Goal: Task Accomplishment & Management: Manage account settings

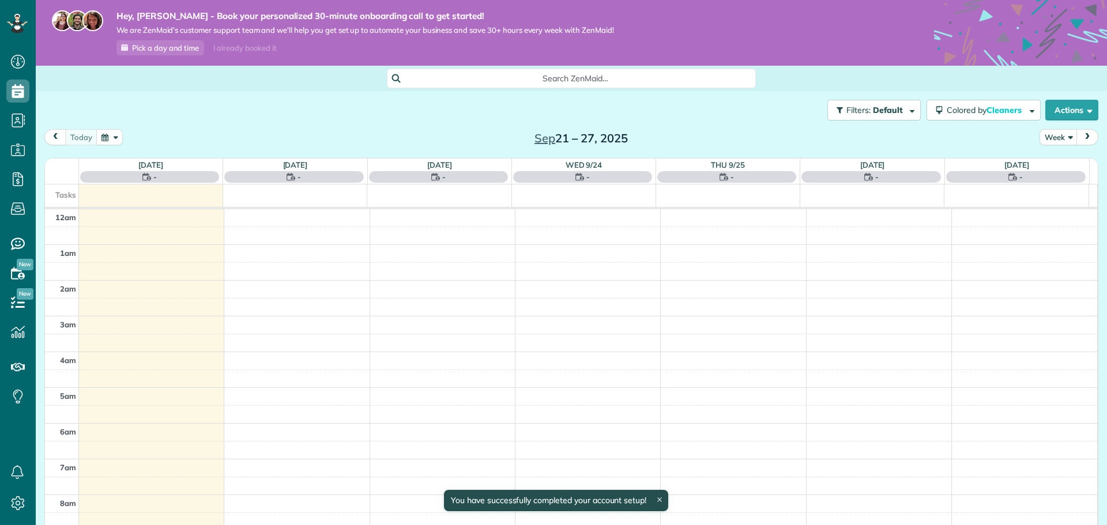
scroll to position [251, 0]
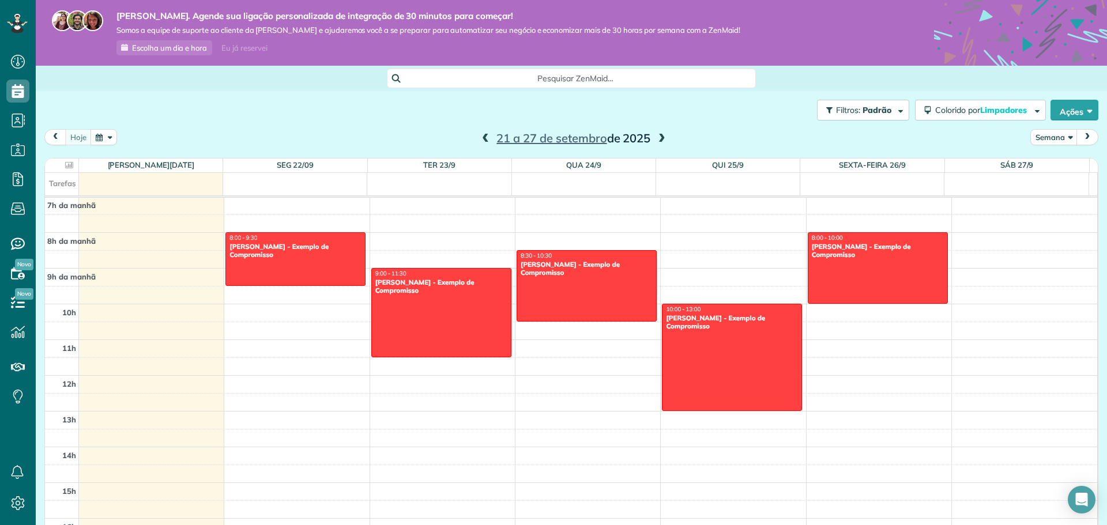
click at [385, 129] on div "hoje Semana [DATE] a [DATE]" at bounding box center [571, 139] width 1054 height 21
click at [239, 46] on font "Eu já reservei" at bounding box center [244, 47] width 46 height 9
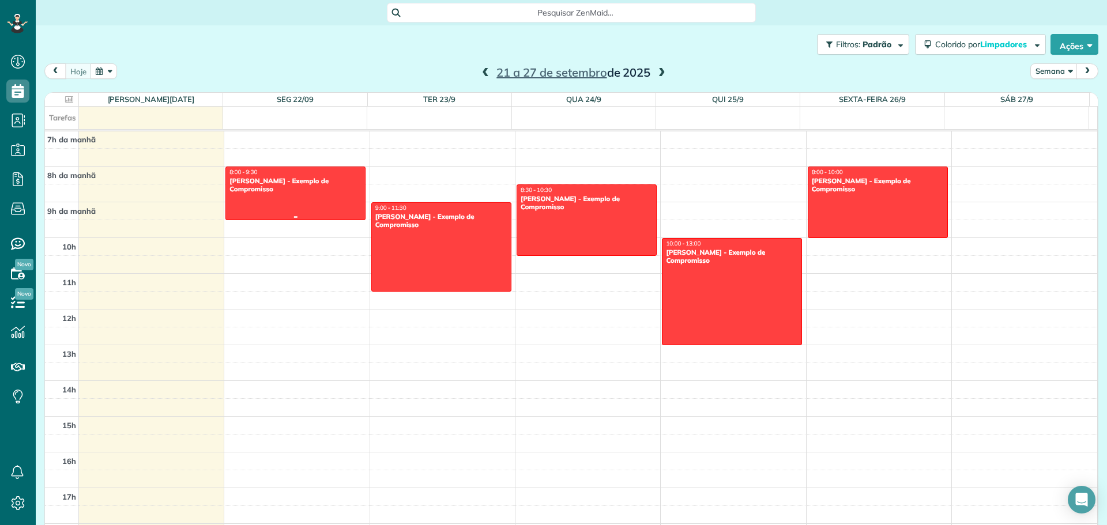
click at [347, 183] on div "[PERSON_NAME] - Exemplo de Compromisso" at bounding box center [295, 185] width 133 height 17
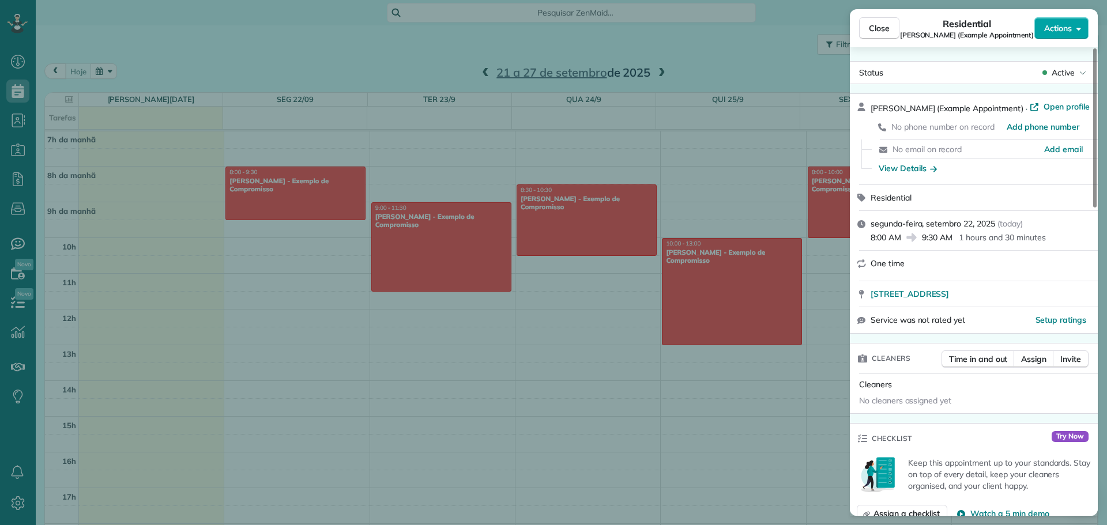
click at [1077, 33] on button "Actions" at bounding box center [1061, 28] width 54 height 22
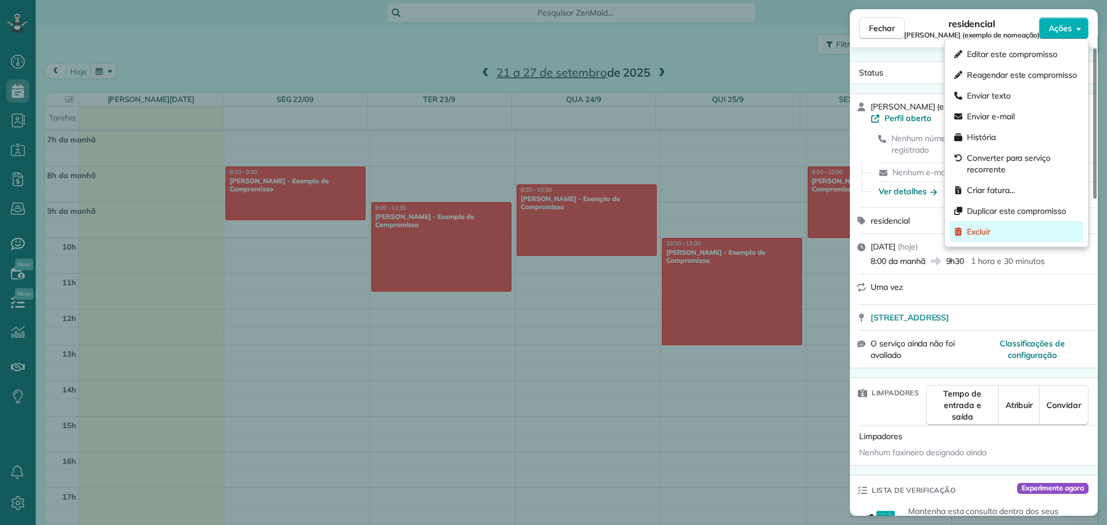
click at [1000, 228] on div "Excluir" at bounding box center [1016, 231] width 134 height 21
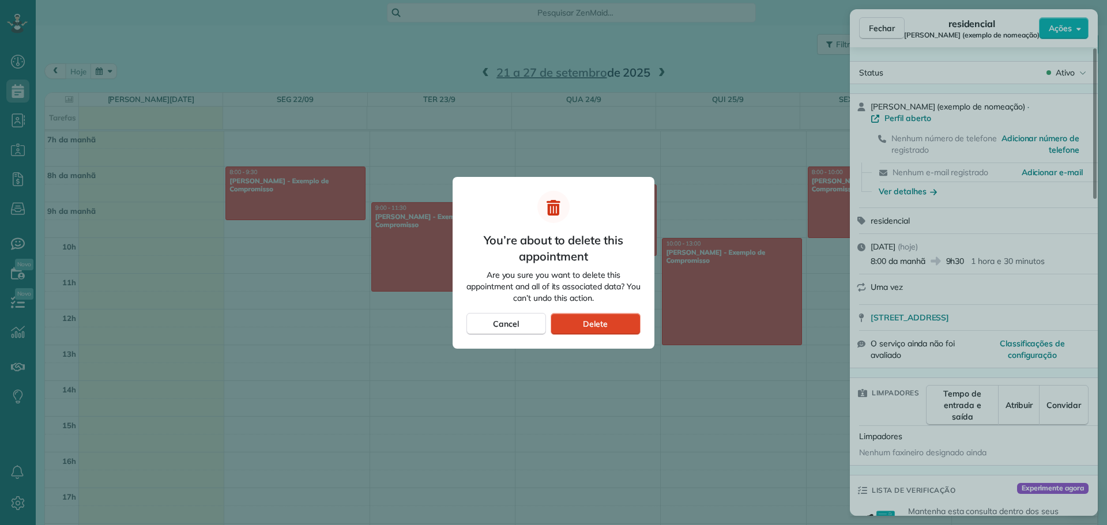
click at [602, 325] on span "Delete" at bounding box center [595, 324] width 25 height 12
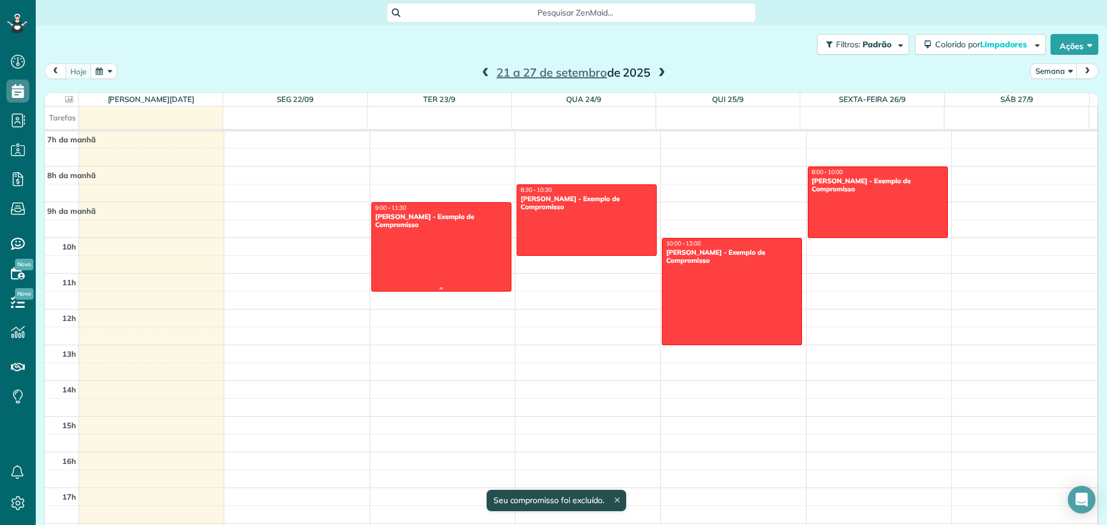
click at [488, 241] on div at bounding box center [441, 247] width 139 height 88
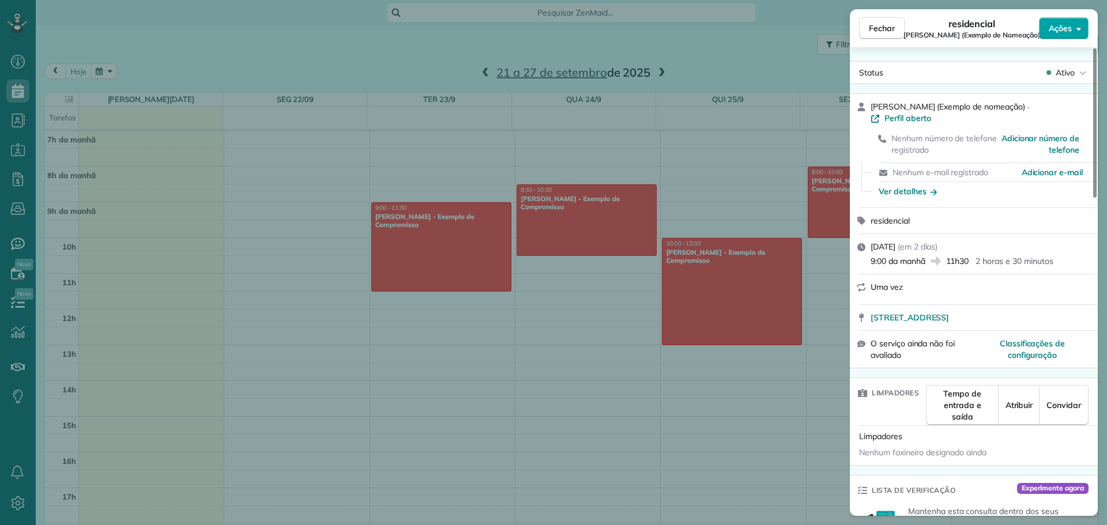
click at [1075, 36] on button "Ações" at bounding box center [1064, 28] width 50 height 22
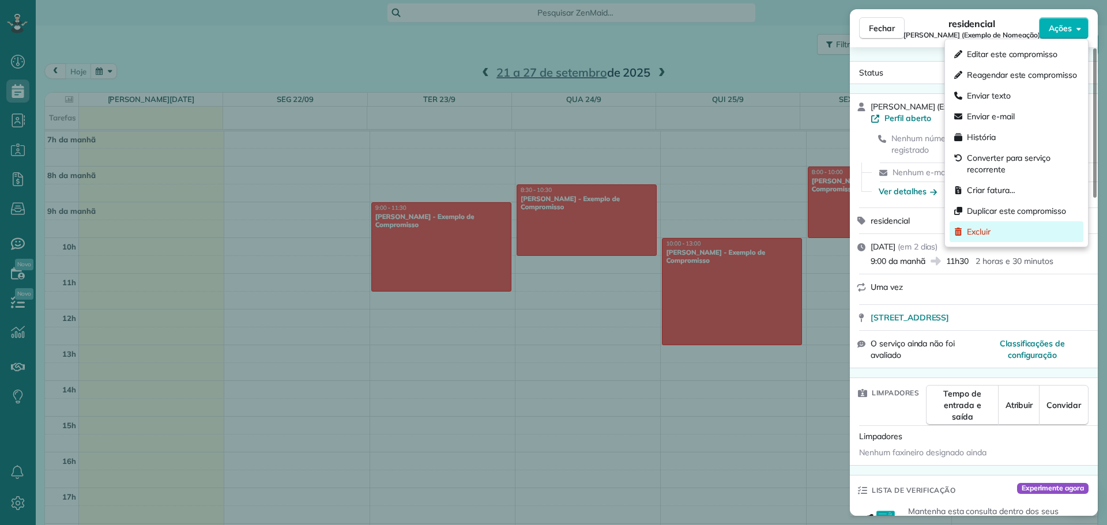
click at [994, 232] on div "Excluir" at bounding box center [1016, 231] width 134 height 21
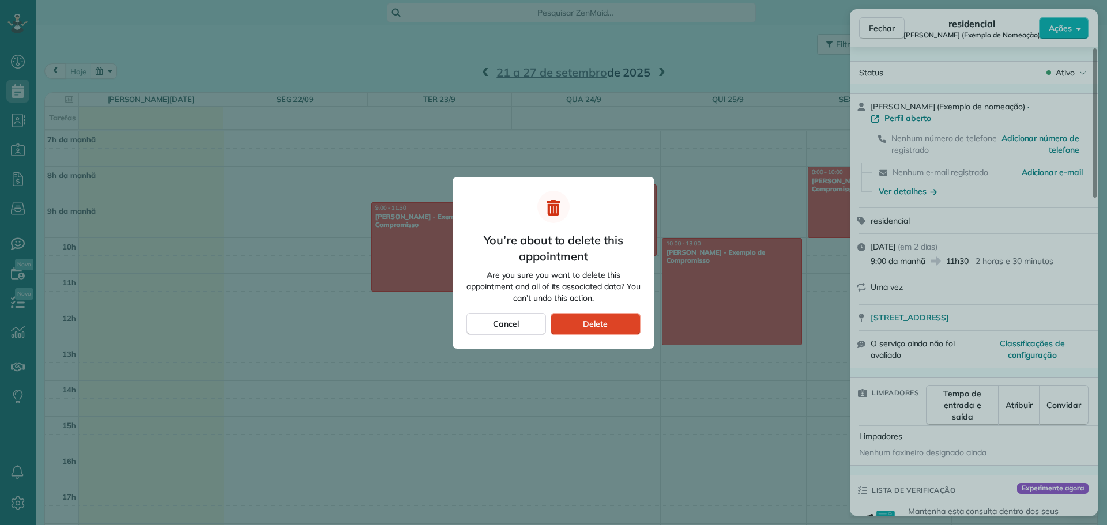
drag, startPoint x: 597, startPoint y: 323, endPoint x: 586, endPoint y: 323, distance: 11.0
click at [598, 323] on span "Delete" at bounding box center [595, 324] width 25 height 12
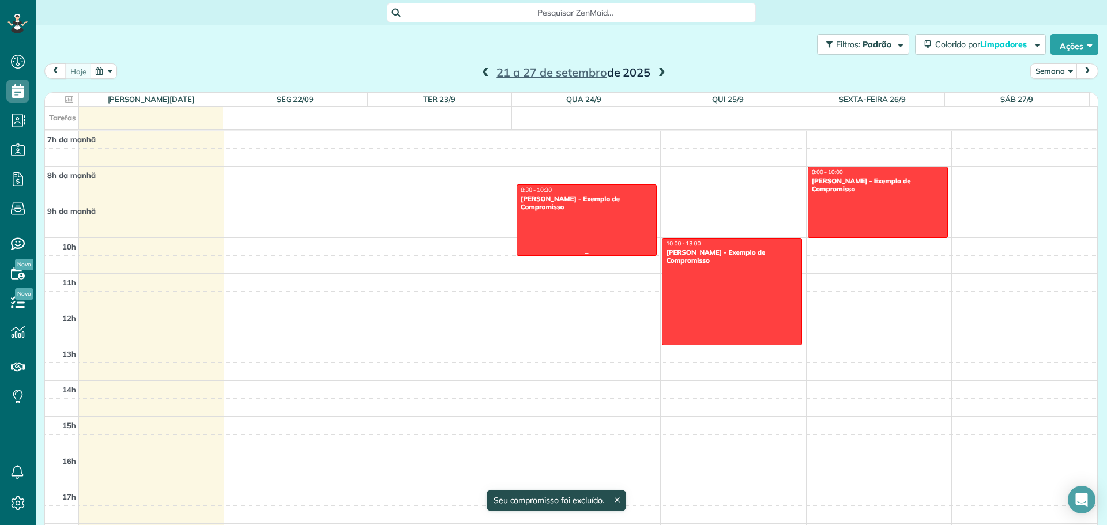
click at [605, 244] on div at bounding box center [586, 220] width 139 height 70
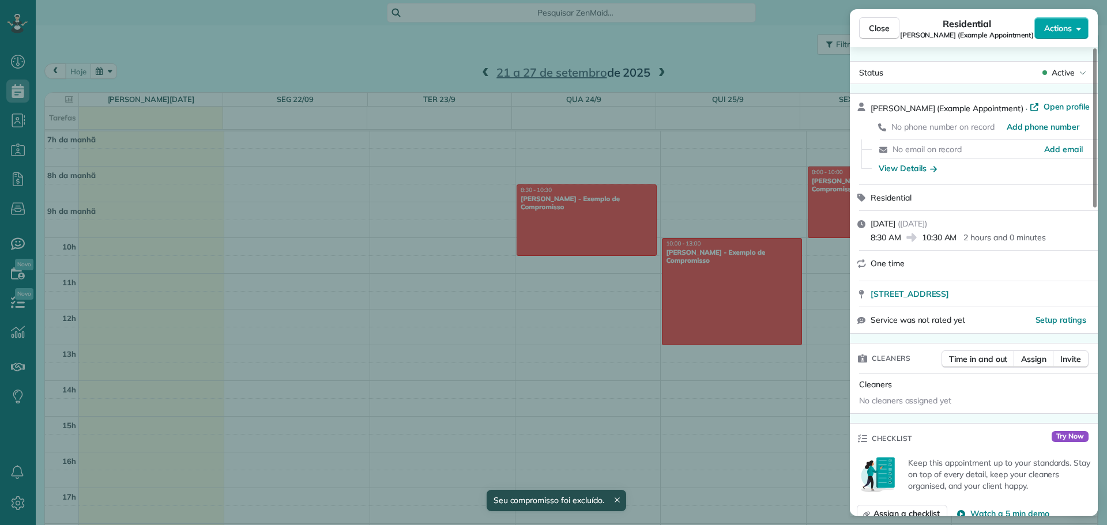
click at [1073, 25] on button "Actions" at bounding box center [1061, 28] width 54 height 22
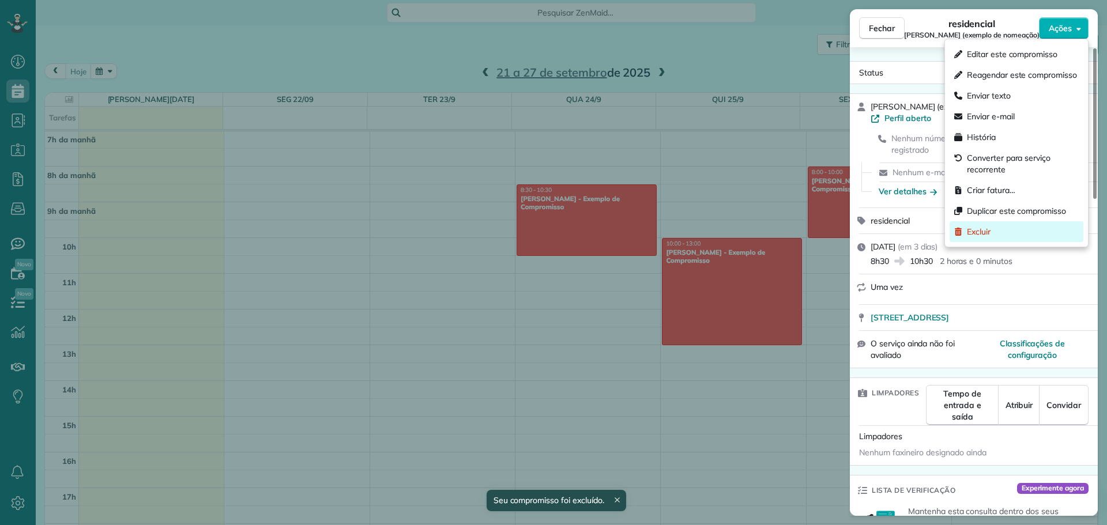
click at [1003, 229] on div "Excluir" at bounding box center [1016, 231] width 134 height 21
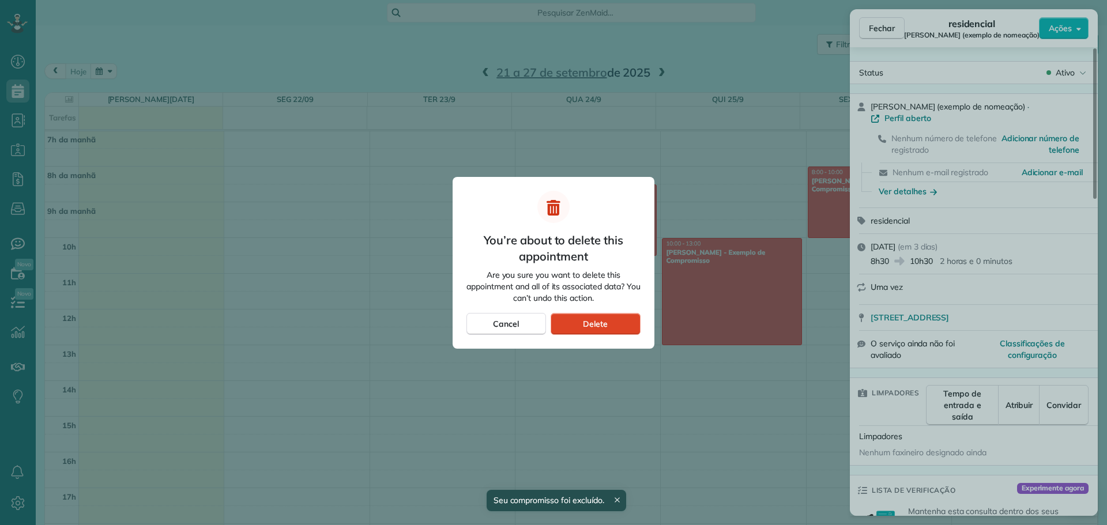
click at [610, 329] on div "Delete" at bounding box center [596, 324] width 90 height 22
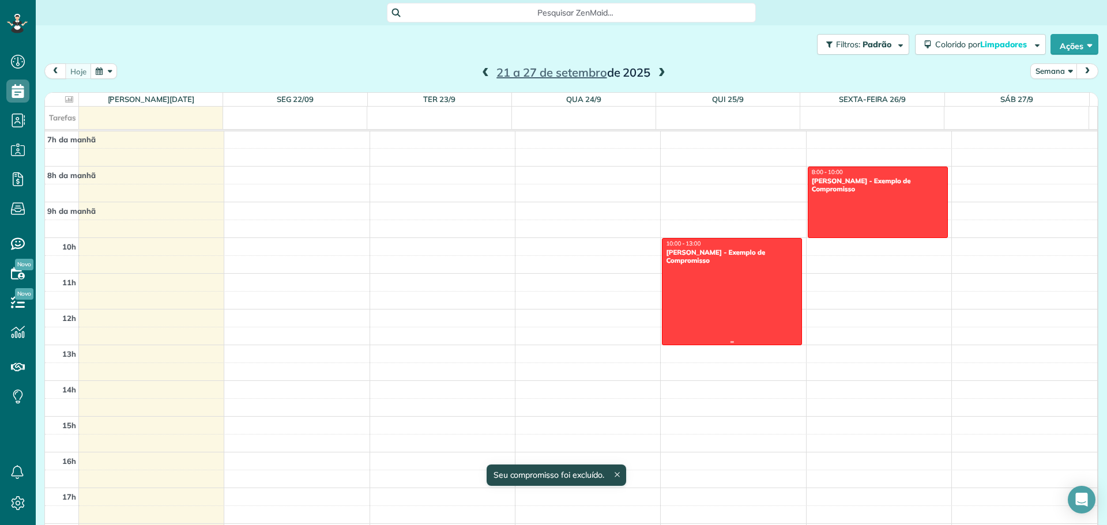
click at [757, 315] on div at bounding box center [731, 292] width 139 height 106
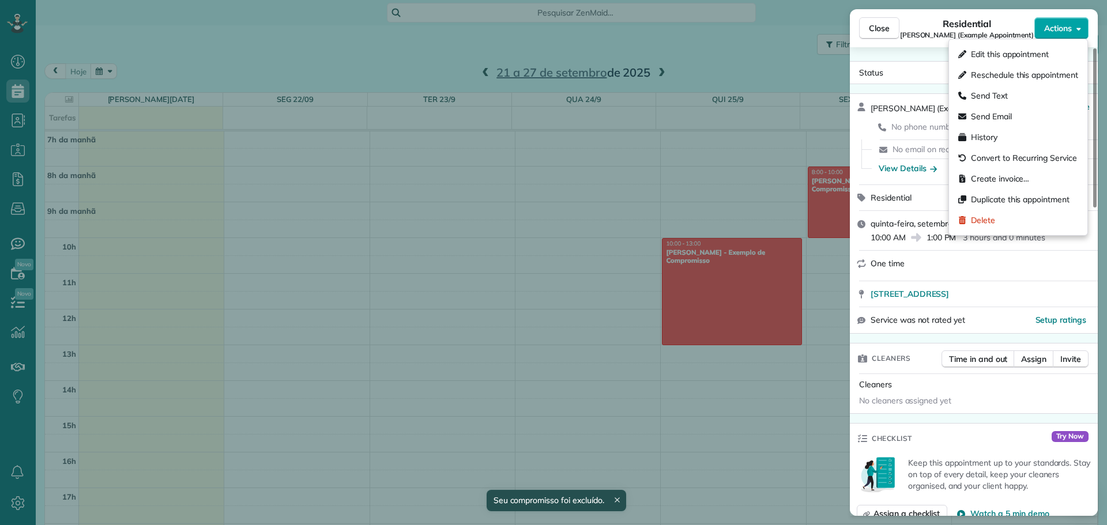
click at [1077, 28] on icon "button" at bounding box center [1078, 29] width 5 height 3
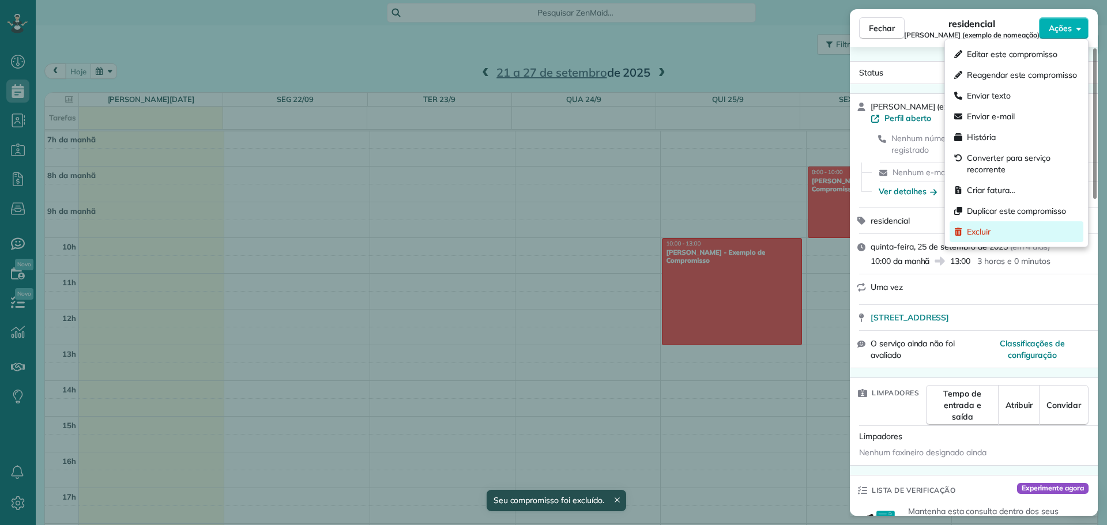
click at [997, 227] on div "Excluir" at bounding box center [1016, 231] width 134 height 21
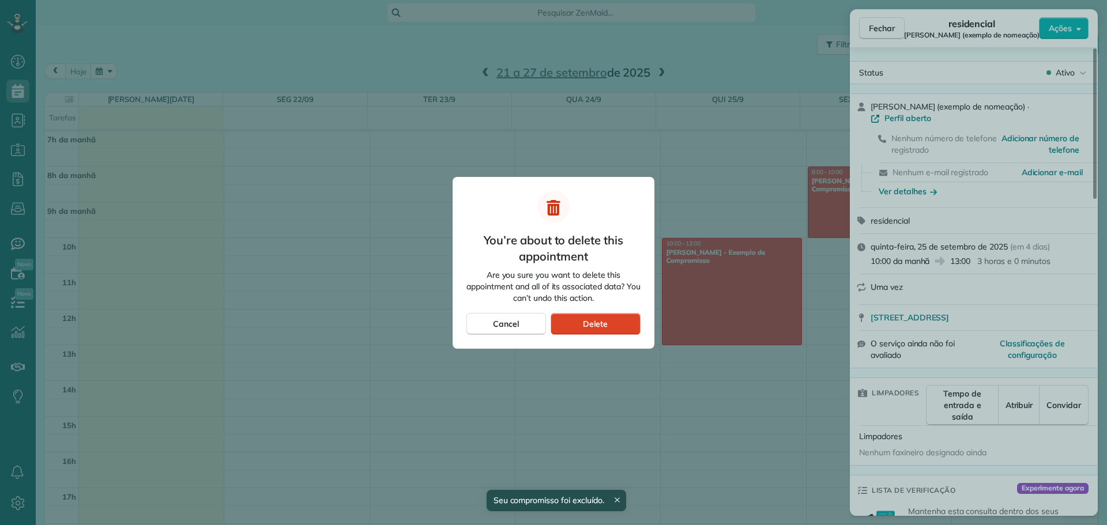
click at [590, 325] on span "Delete" at bounding box center [595, 324] width 25 height 12
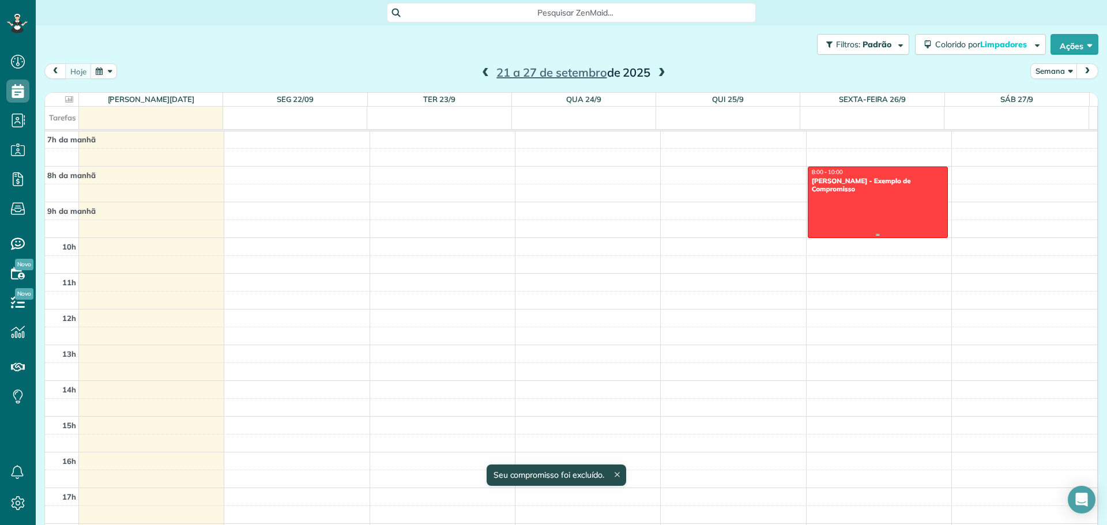
click at [862, 213] on div at bounding box center [877, 202] width 139 height 70
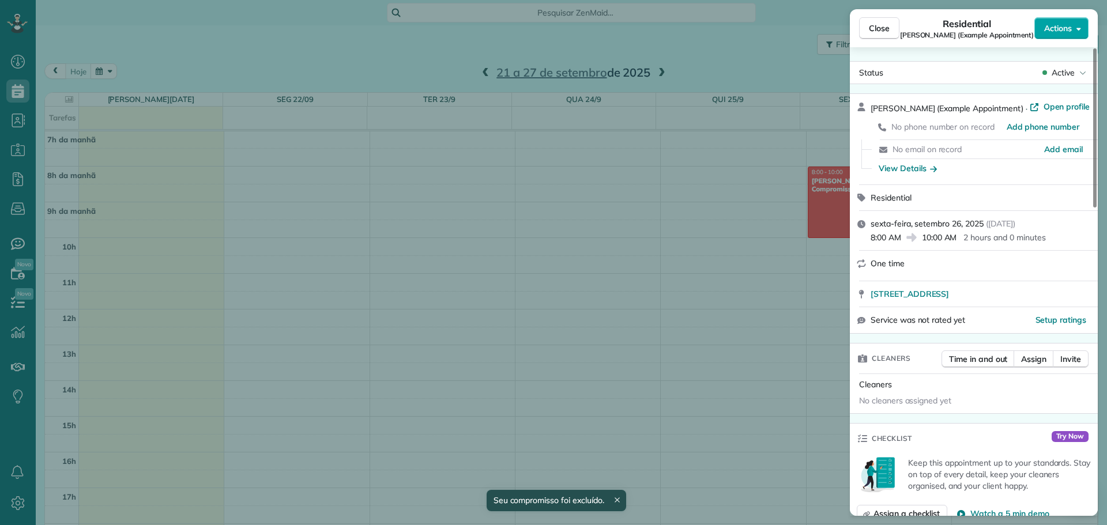
click at [1070, 32] on span "Actions" at bounding box center [1058, 28] width 28 height 12
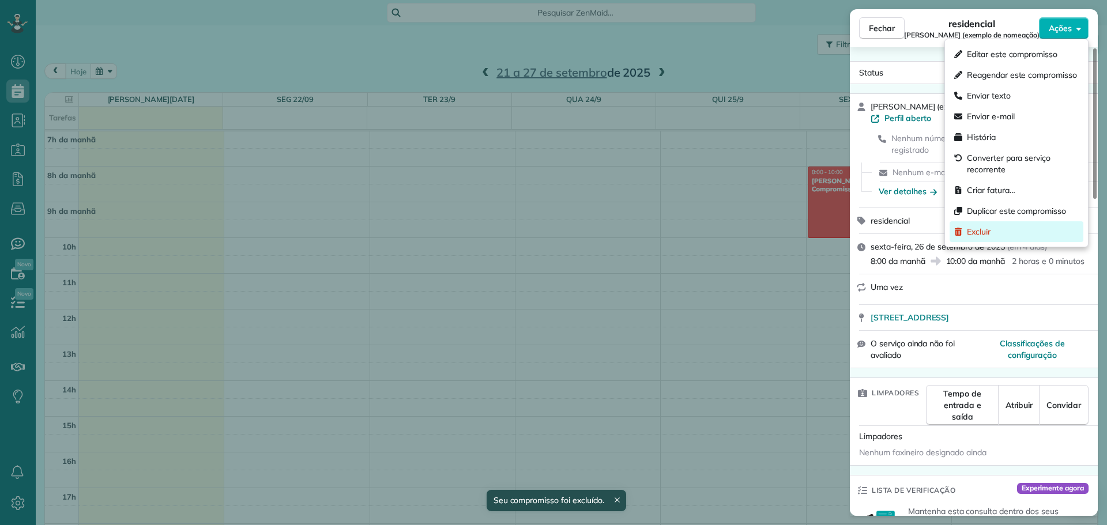
click at [1025, 232] on div "Excluir" at bounding box center [1016, 231] width 134 height 21
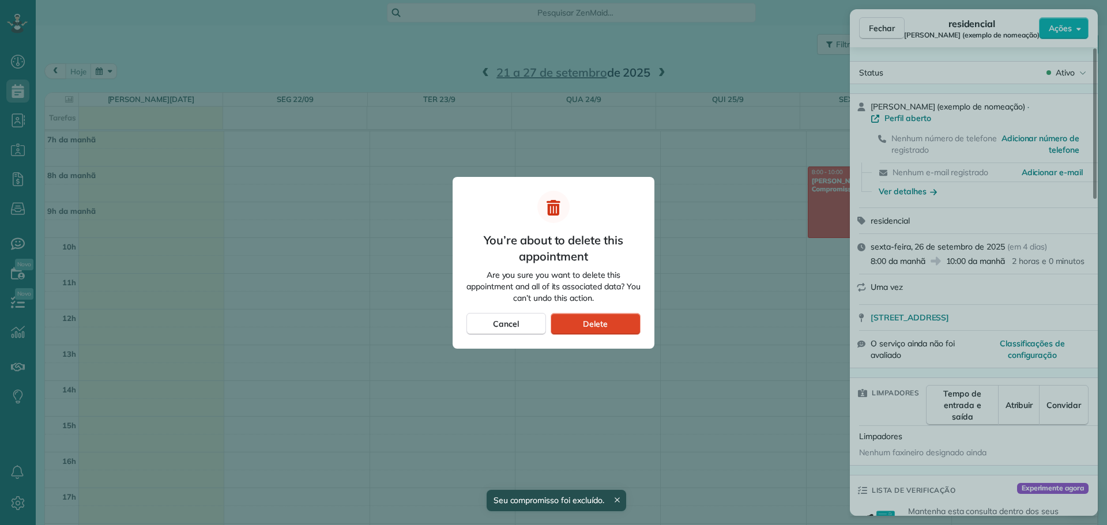
click at [614, 322] on div "Delete" at bounding box center [596, 324] width 90 height 22
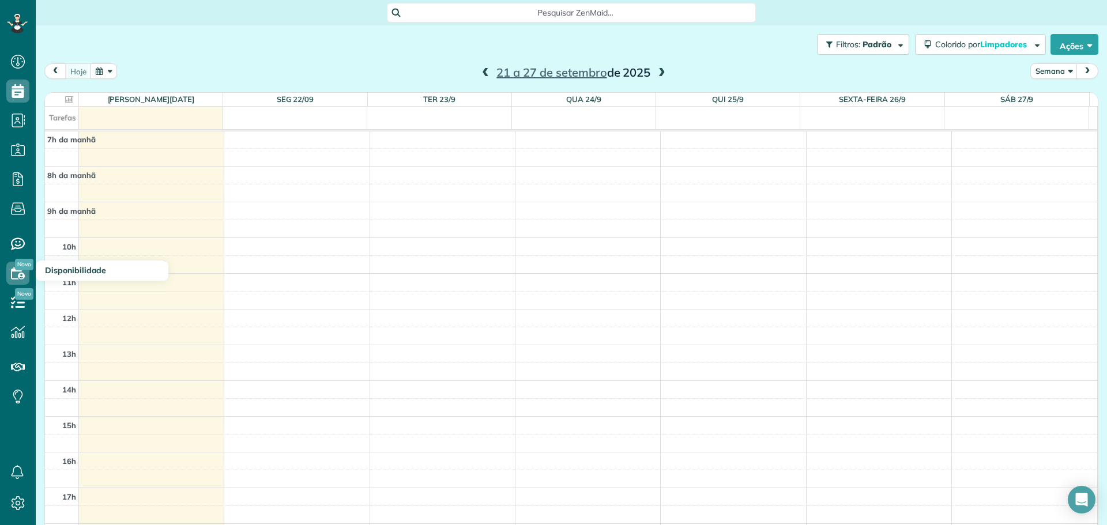
click at [19, 267] on font "Novo" at bounding box center [24, 264] width 14 height 7
click at [16, 272] on icon at bounding box center [17, 273] width 23 height 23
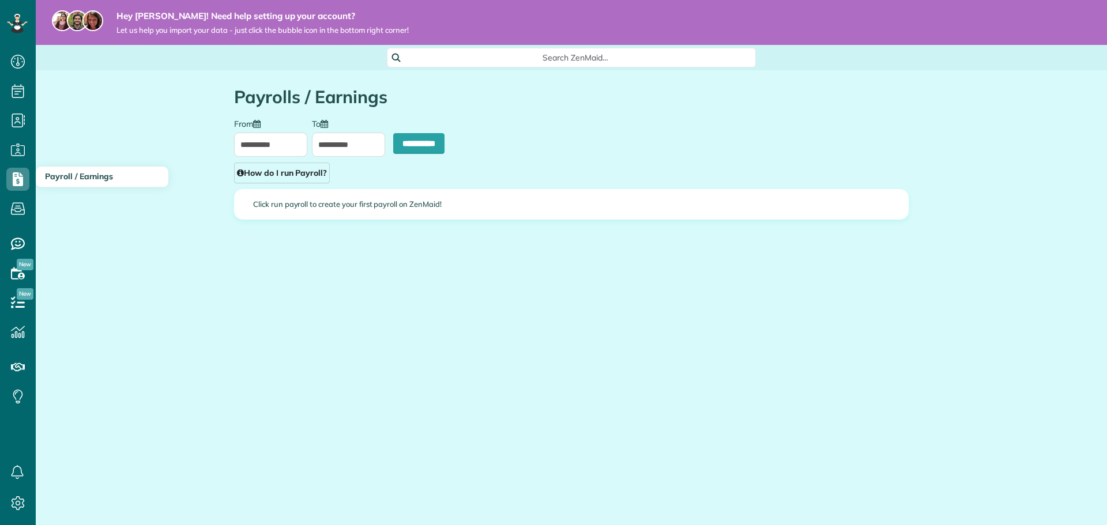
scroll to position [5, 5]
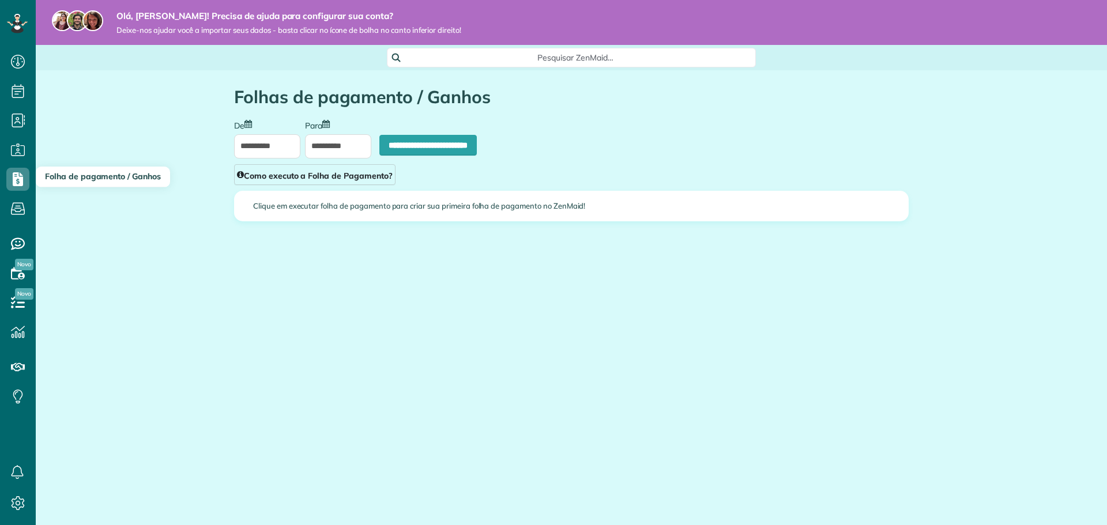
type input "**********"
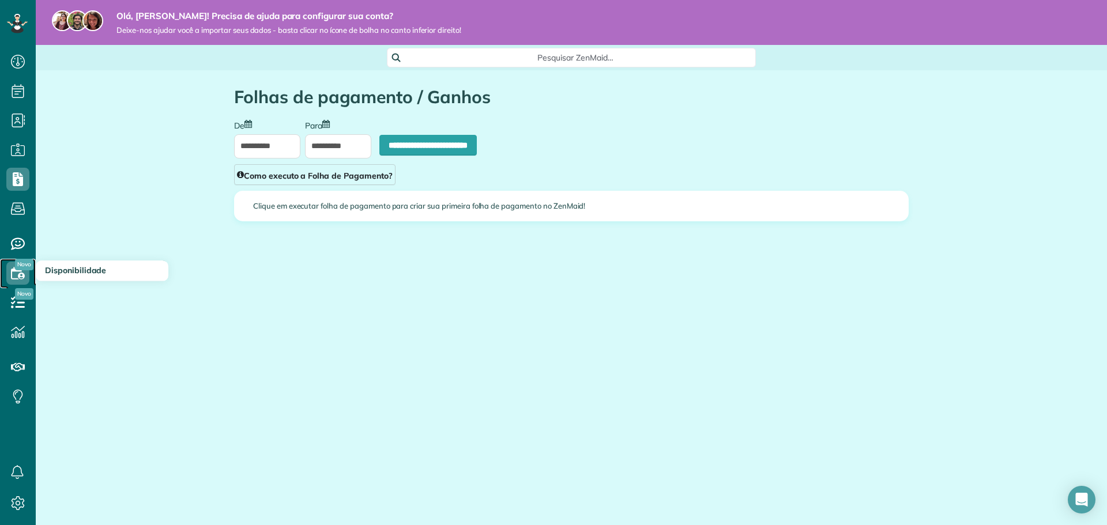
click at [20, 275] on use at bounding box center [18, 273] width 14 height 12
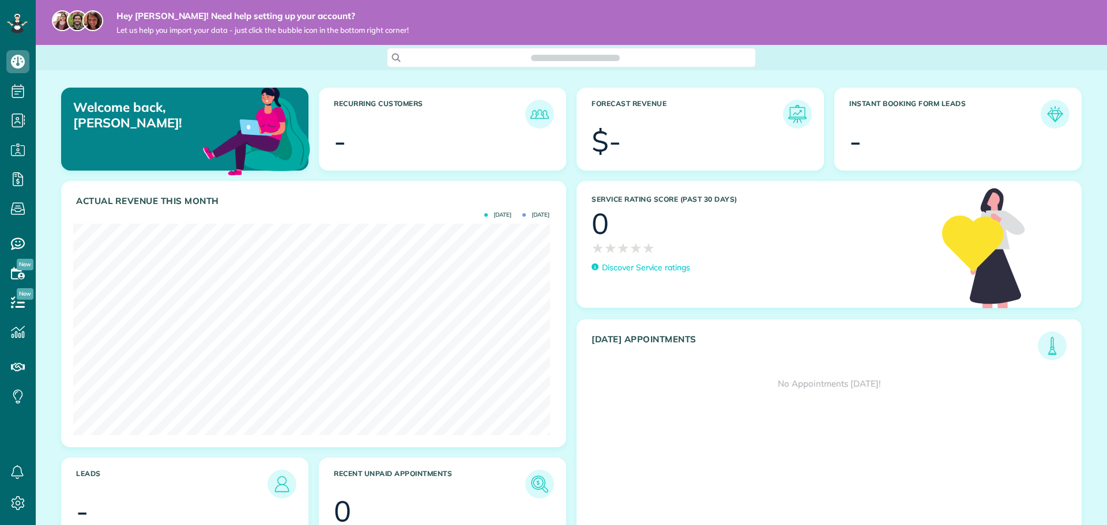
scroll to position [212, 476]
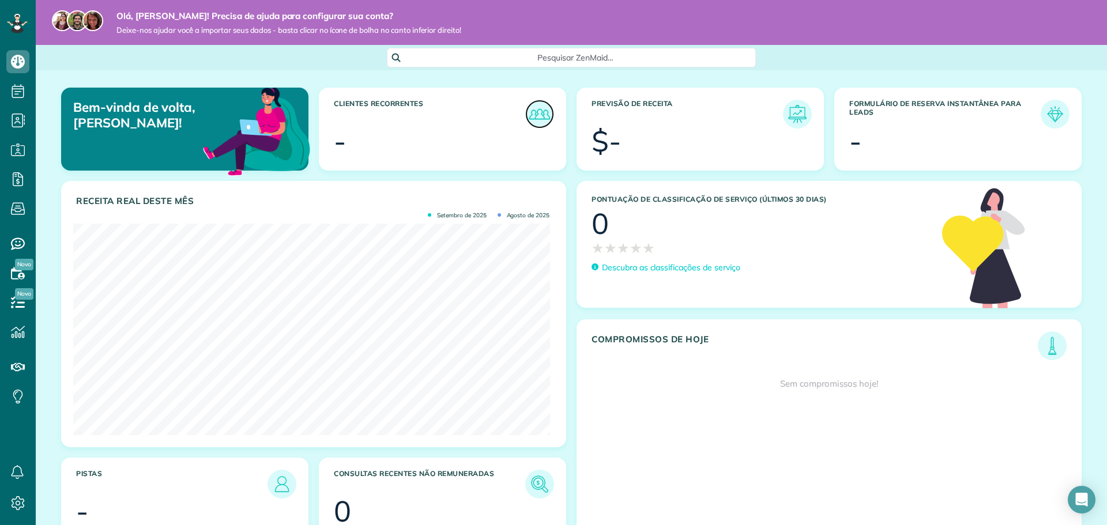
click at [538, 118] on img at bounding box center [539, 114] width 27 height 27
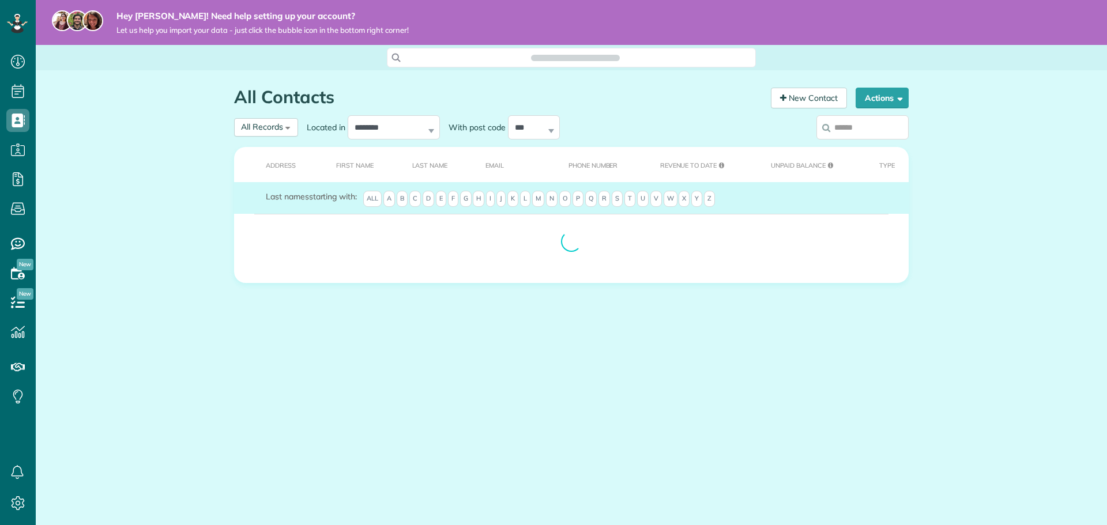
scroll to position [5, 5]
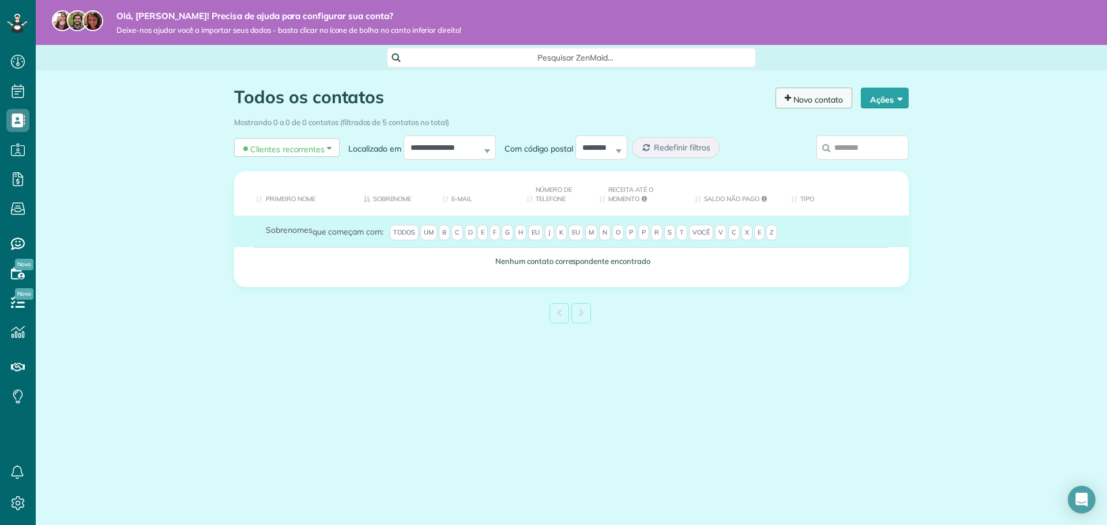
click at [817, 99] on font "Novo contato" at bounding box center [818, 100] width 50 height 10
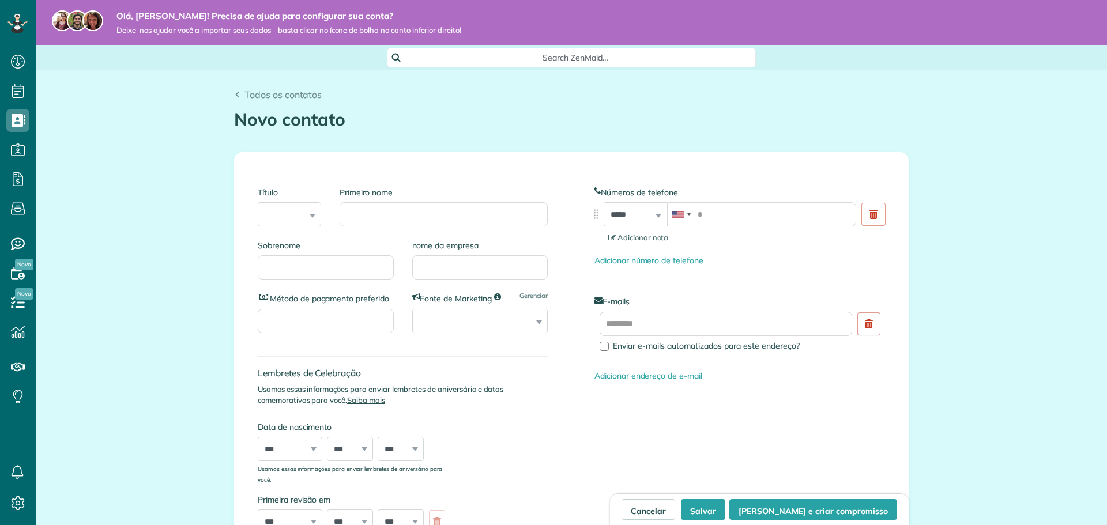
scroll to position [5, 5]
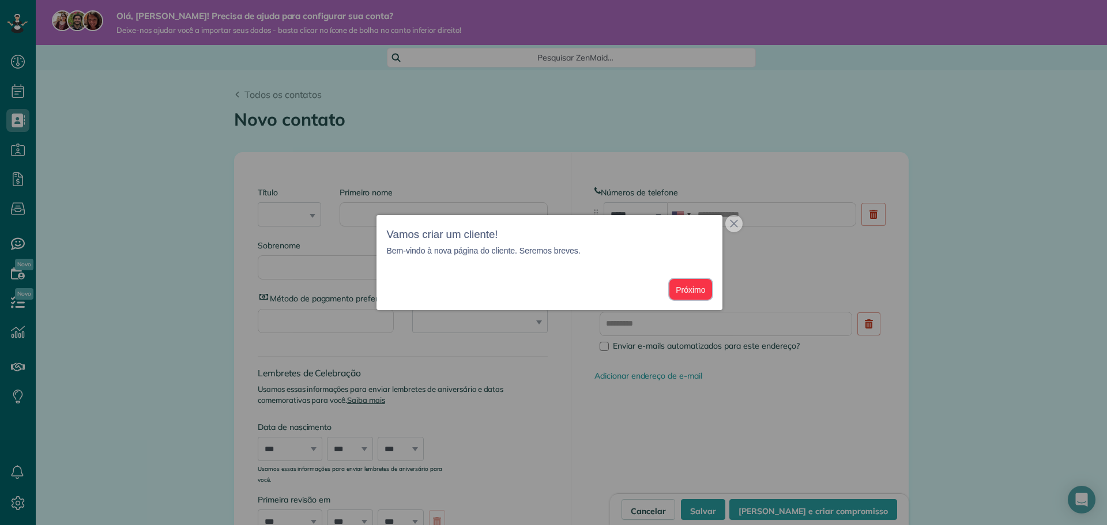
click at [687, 285] on font "Próximo" at bounding box center [690, 289] width 29 height 9
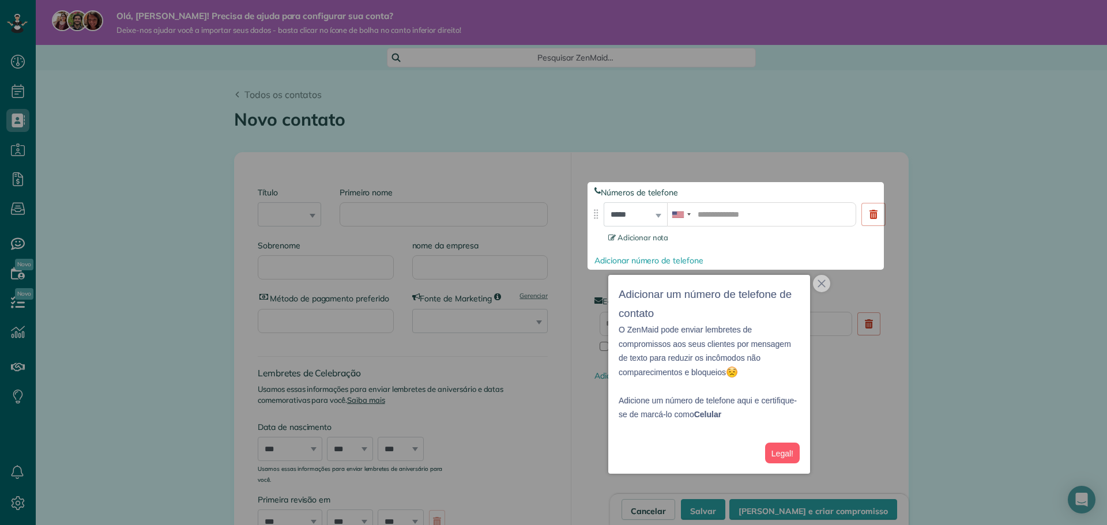
click at [825, 153] on div at bounding box center [553, 91] width 1107 height 182
click at [817, 284] on button "fechar," at bounding box center [821, 283] width 17 height 17
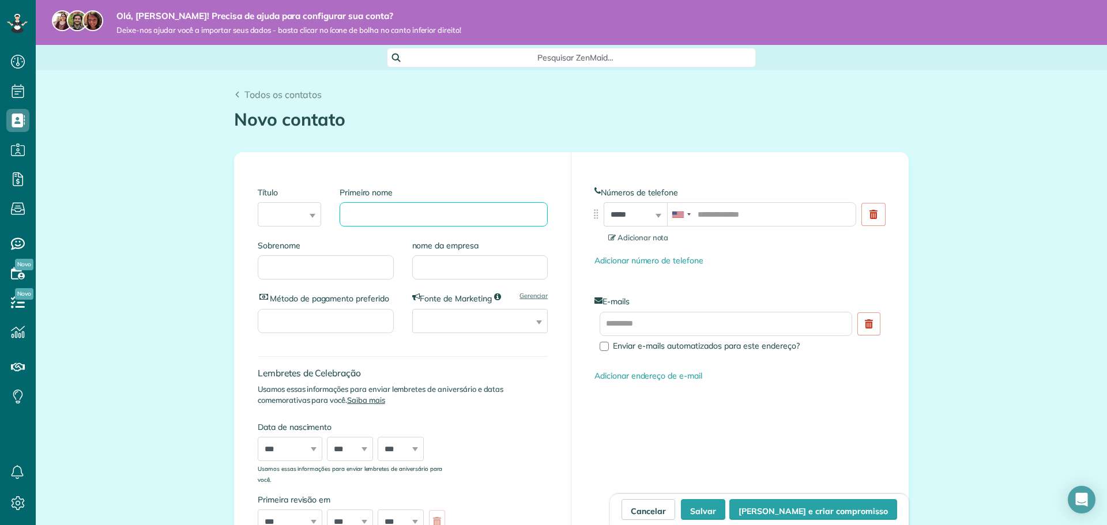
click at [397, 212] on input "Primeiro nome" at bounding box center [444, 214] width 208 height 24
click at [371, 213] on input "Primeiro nome" at bounding box center [444, 214] width 208 height 24
type input "**********"
type input "*****"
click at [544, 389] on div "**********" at bounding box center [403, 366] width 337 height 427
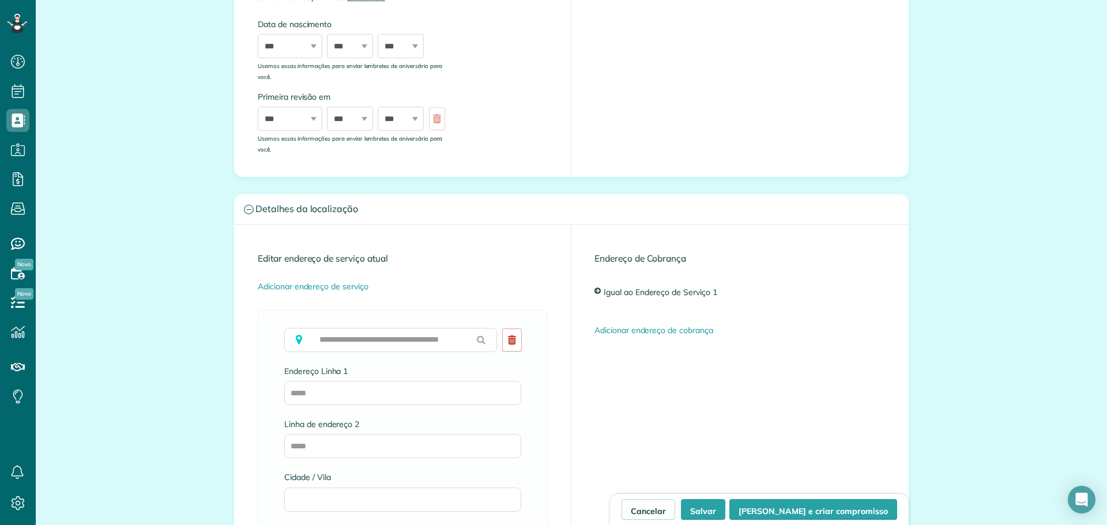
scroll to position [404, 0]
click at [716, 511] on font "Salvar" at bounding box center [703, 511] width 26 height 10
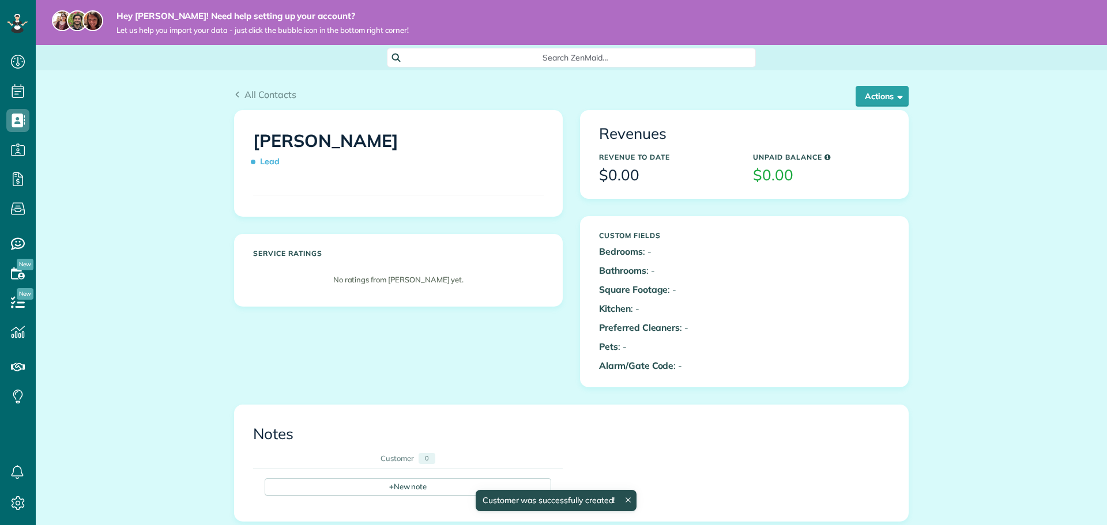
scroll to position [5, 5]
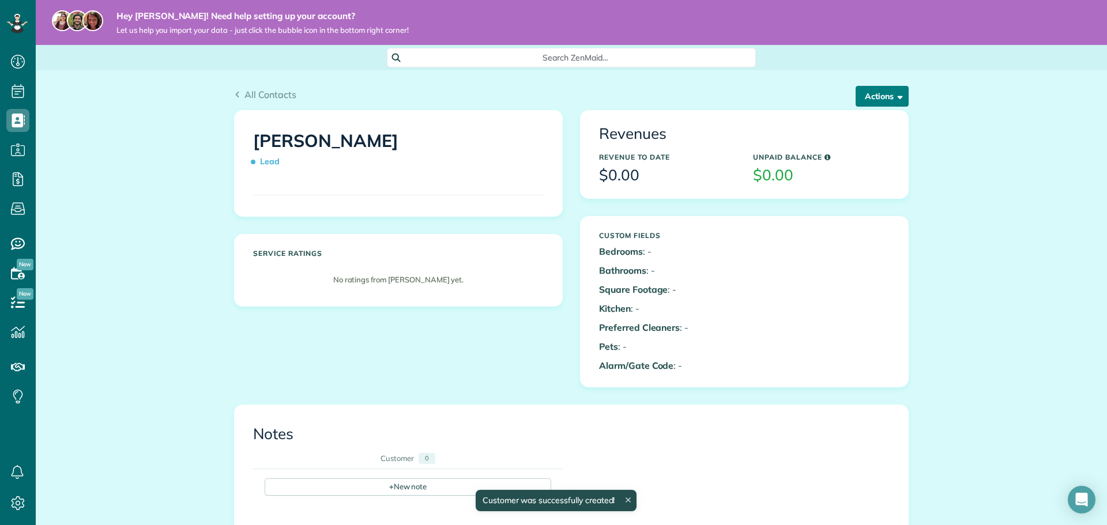
click at [901, 92] on button "Actions" at bounding box center [881, 96] width 53 height 21
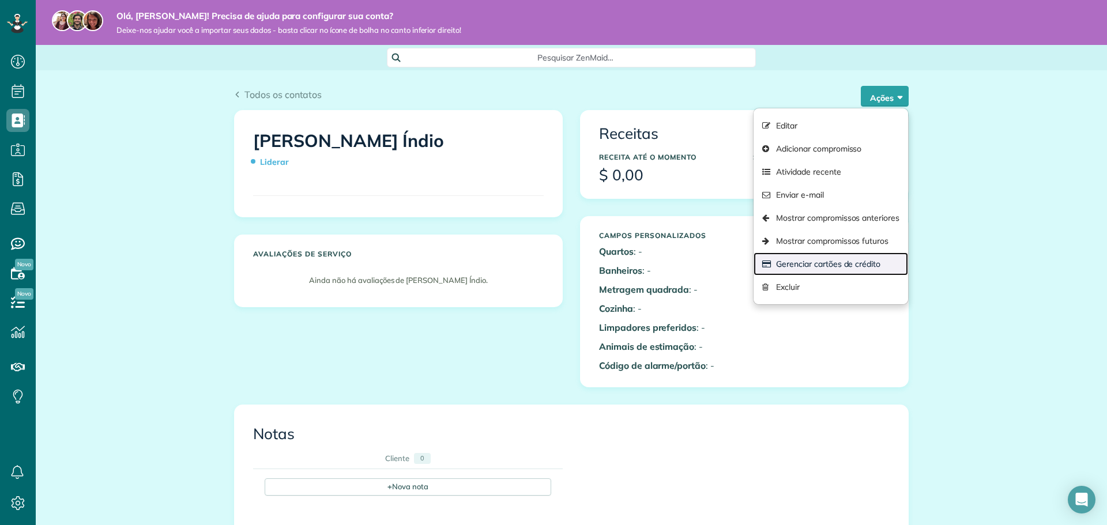
click at [827, 269] on font "Gerenciar cartões de crédito" at bounding box center [828, 264] width 104 height 10
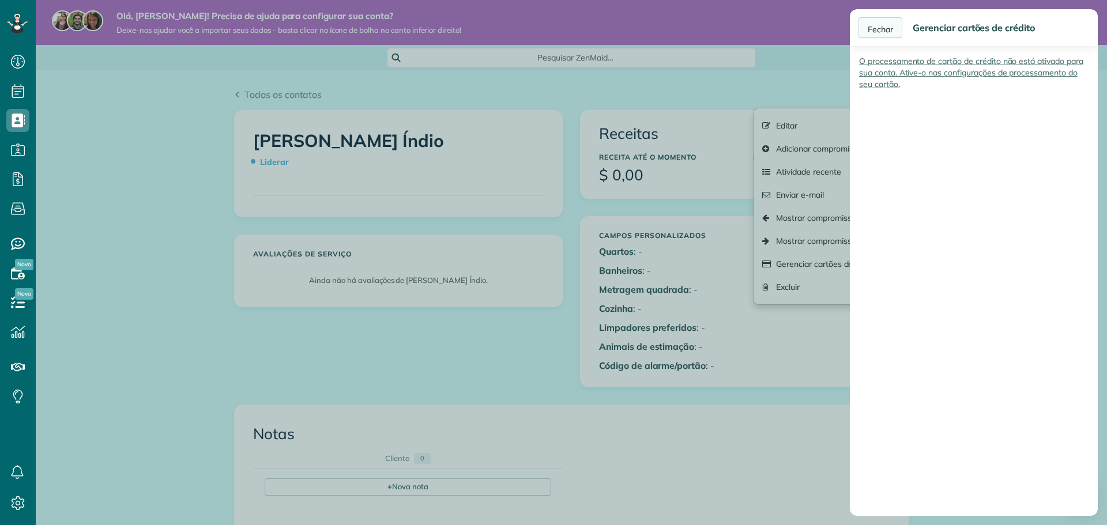
click at [882, 30] on font "Fechar" at bounding box center [880, 29] width 25 height 10
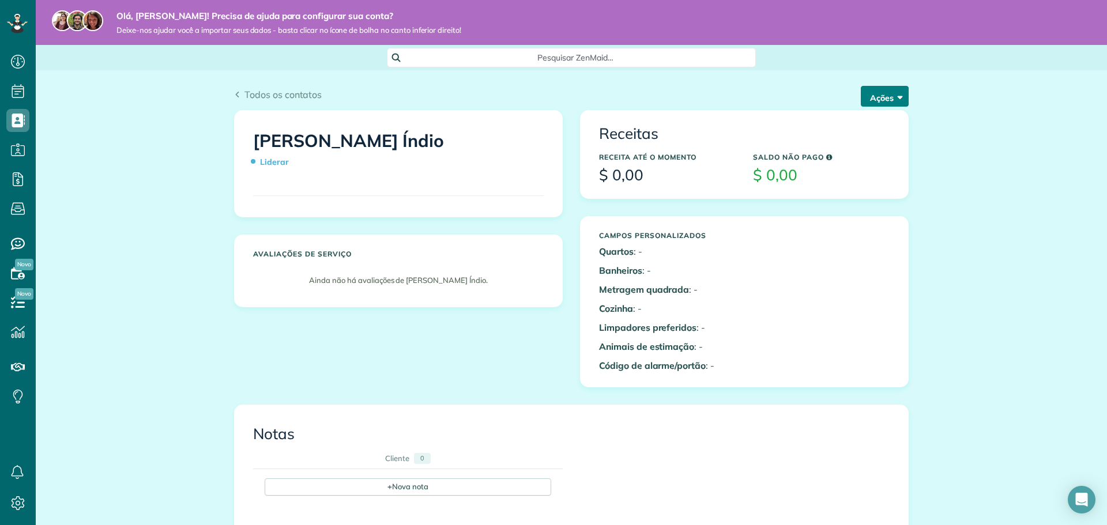
click at [894, 96] on span "button" at bounding box center [898, 96] width 9 height 9
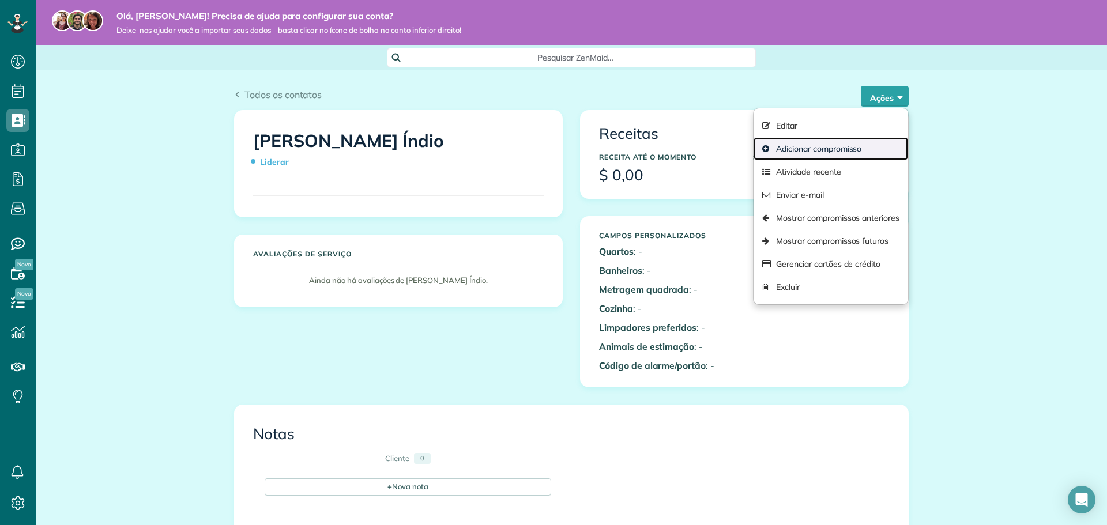
click at [815, 149] on font "Adicionar compromisso" at bounding box center [818, 149] width 85 height 10
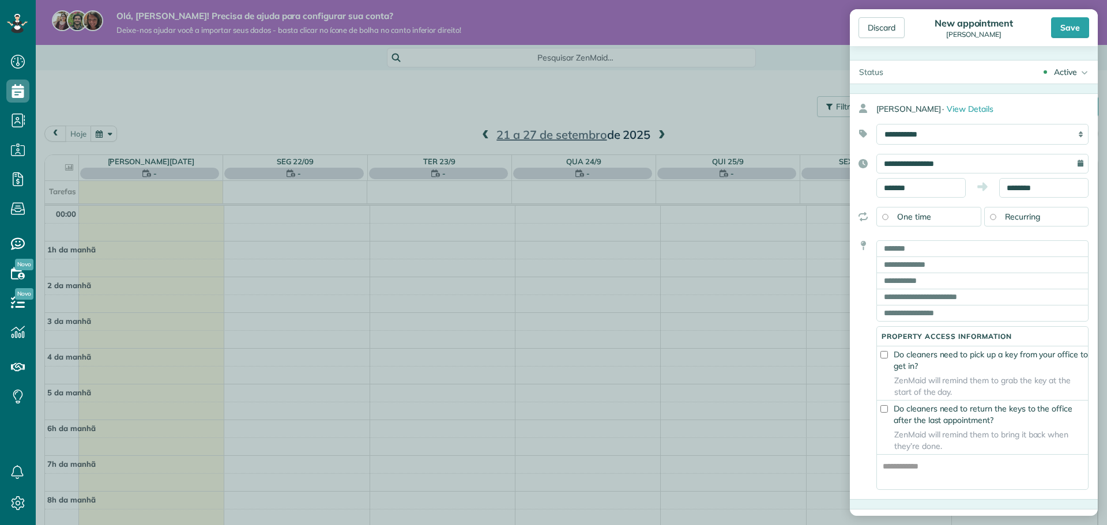
scroll to position [251, 0]
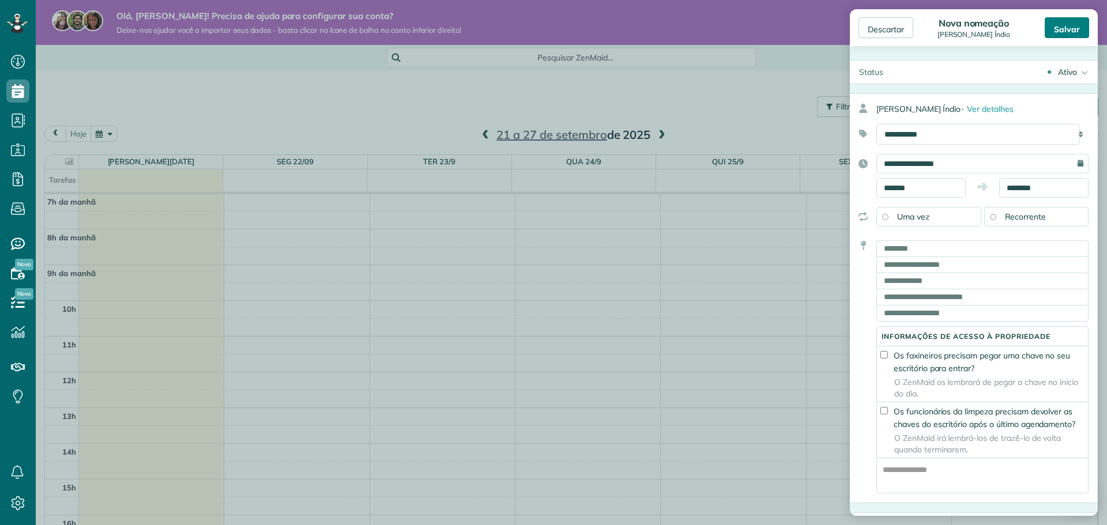
click at [1070, 29] on font "Salvar" at bounding box center [1067, 29] width 26 height 10
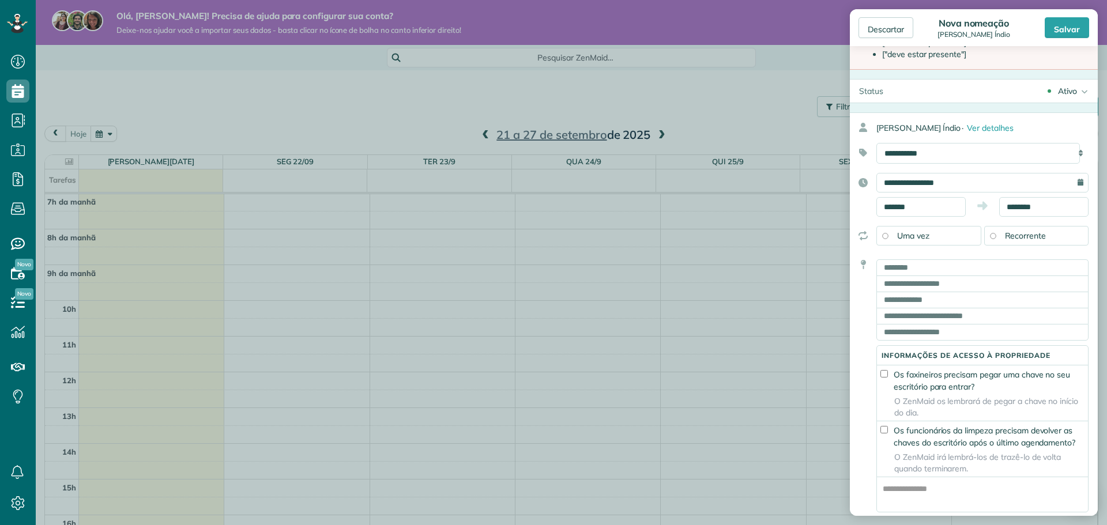
scroll to position [58, 0]
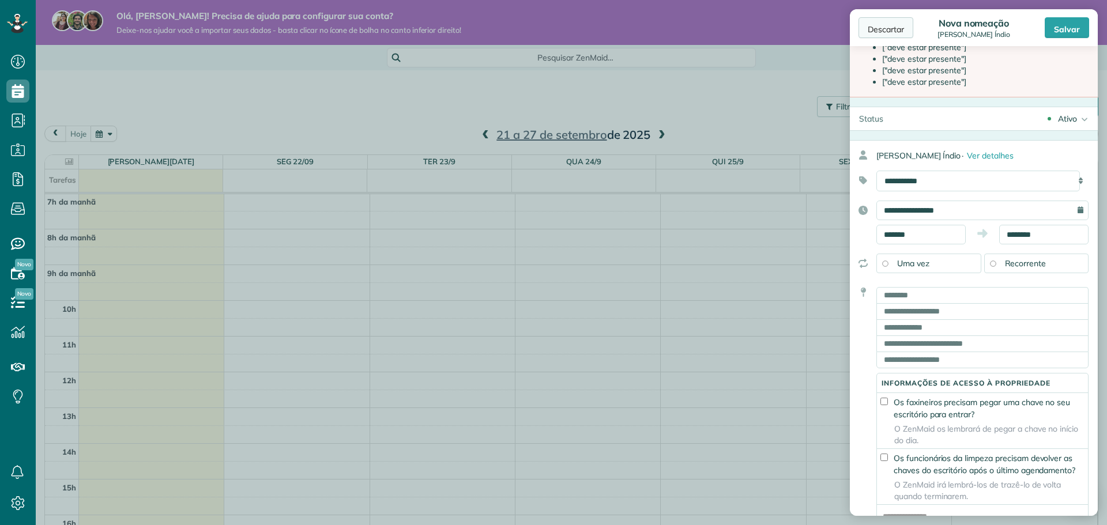
click at [891, 26] on font "Descartar" at bounding box center [886, 29] width 36 height 10
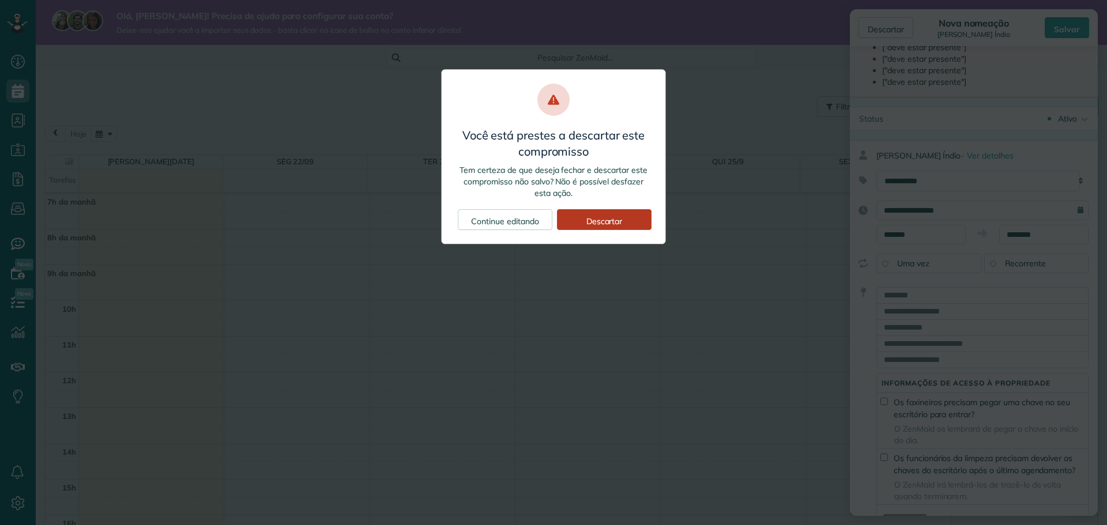
click at [615, 222] on font "Descartar" at bounding box center [604, 221] width 36 height 10
